Goal: Navigation & Orientation: Find specific page/section

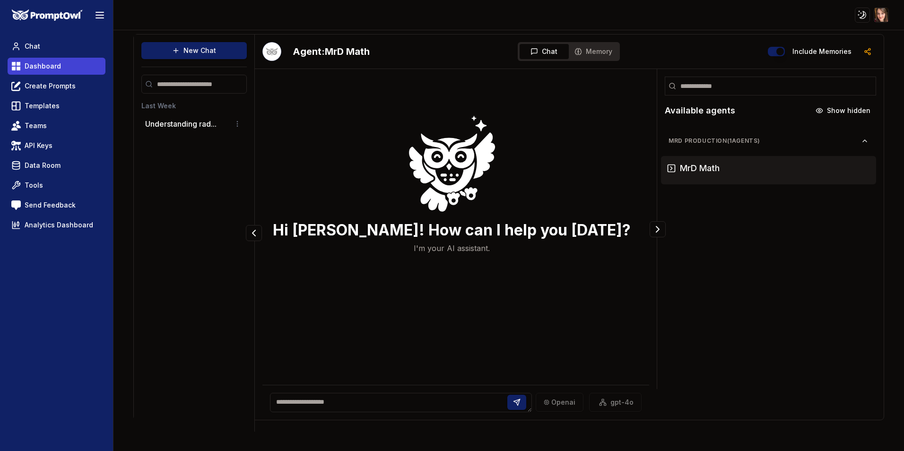
click at [44, 72] on link "Dashboard" at bounding box center [57, 66] width 98 height 17
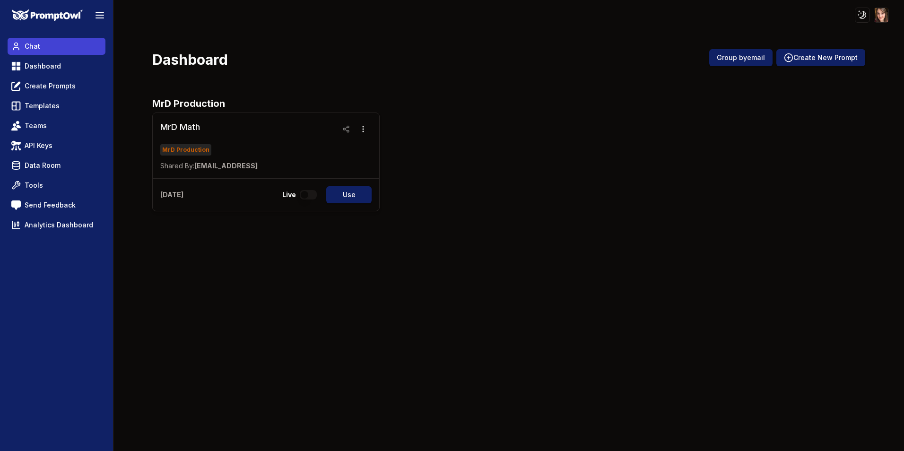
click at [44, 51] on link "Chat" at bounding box center [57, 46] width 98 height 17
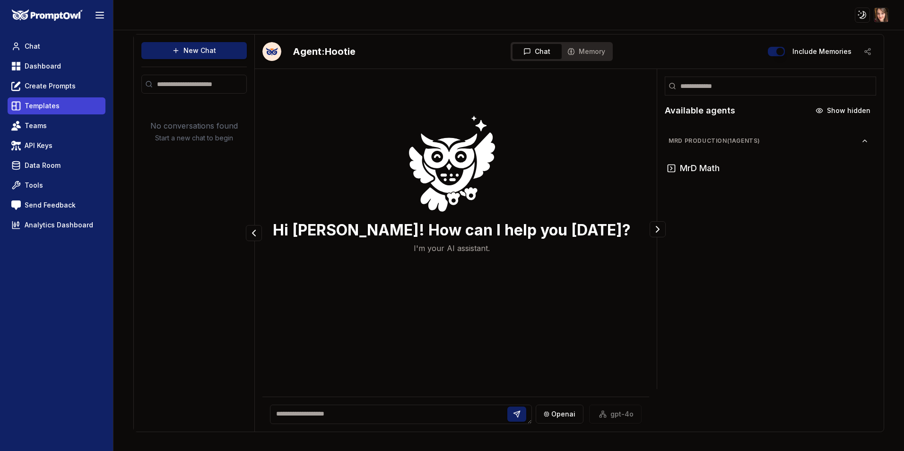
click at [55, 104] on span "Templates" at bounding box center [42, 105] width 35 height 9
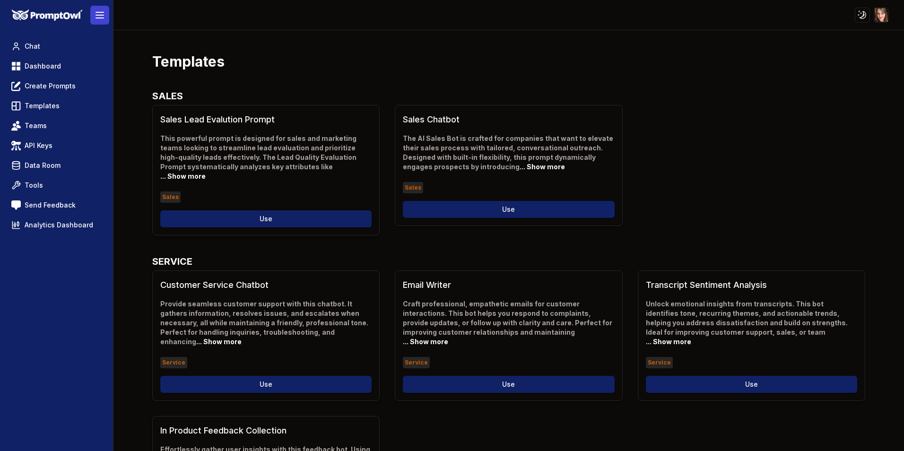
click at [92, 12] on button at bounding box center [99, 15] width 19 height 19
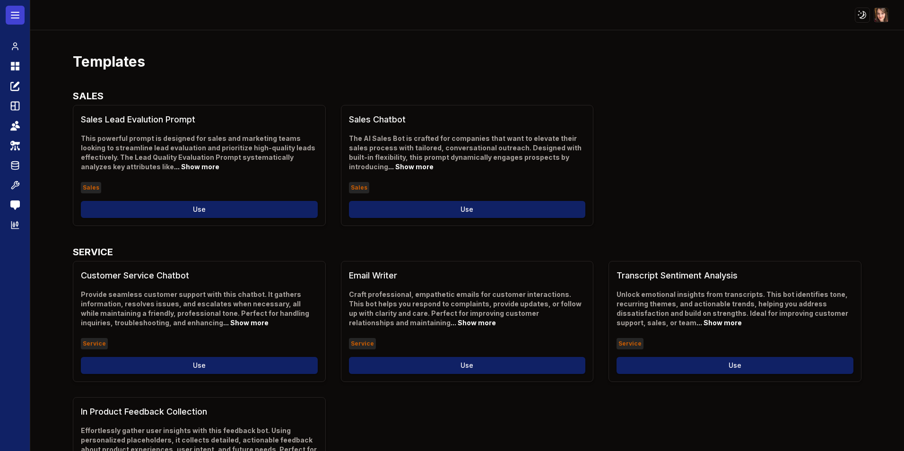
click at [9, 17] on button at bounding box center [15, 15] width 19 height 19
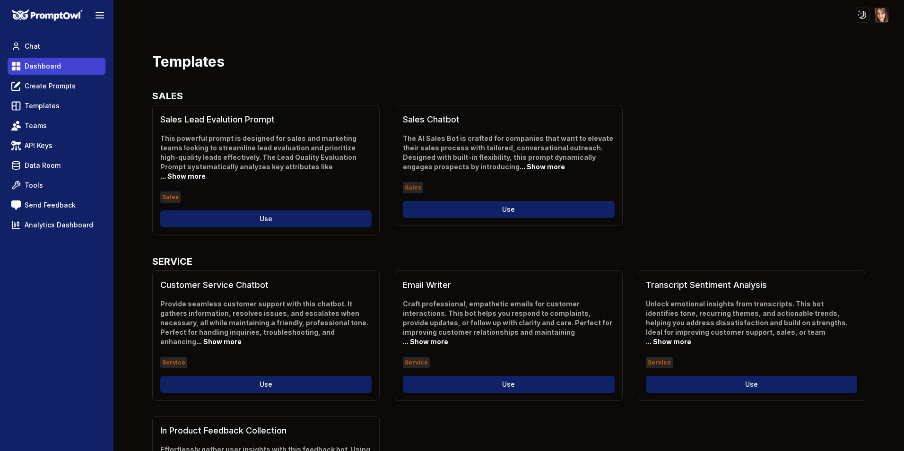
click at [35, 65] on span "Dashboard" at bounding box center [43, 65] width 36 height 9
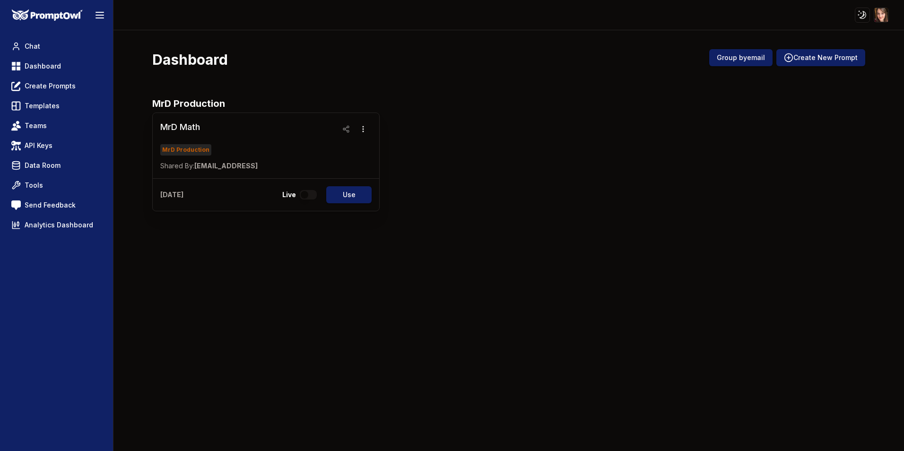
click at [208, 129] on h3 "MrD Math" at bounding box center [208, 127] width 97 height 13
